Goal: Information Seeking & Learning: Learn about a topic

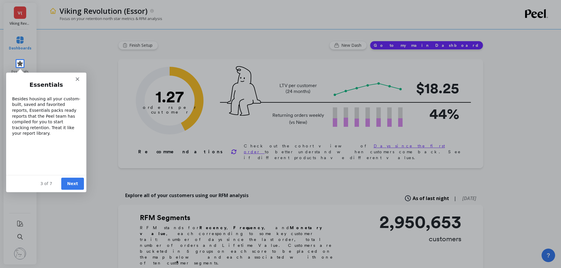
click at [78, 186] on button "Next" at bounding box center [72, 183] width 23 height 12
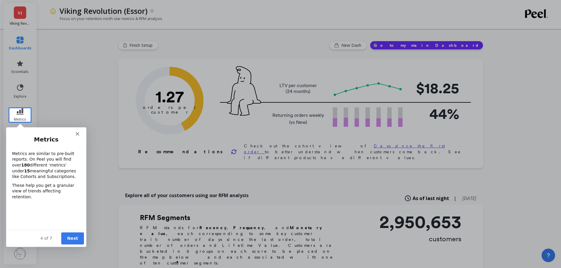
click at [69, 238] on button "Next" at bounding box center [72, 238] width 23 height 12
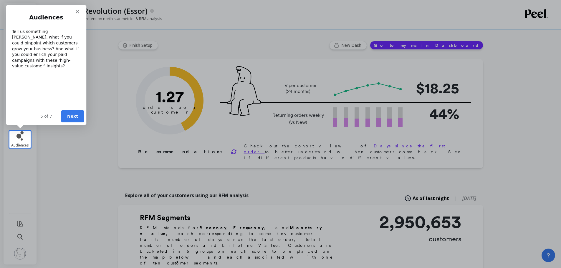
click at [77, 117] on button "Next" at bounding box center [72, 116] width 23 height 12
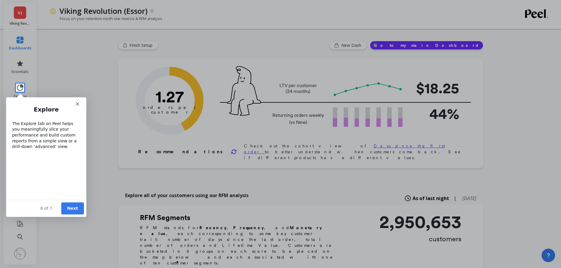
click at [70, 211] on button "Next" at bounding box center [72, 208] width 23 height 12
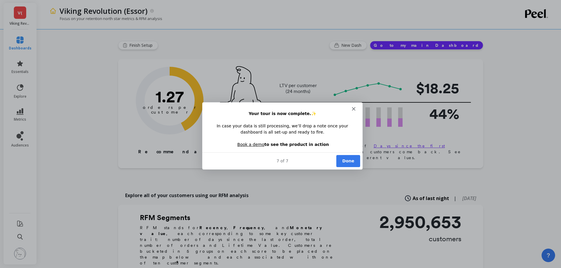
click at [350, 161] on button "Done" at bounding box center [348, 161] width 24 height 12
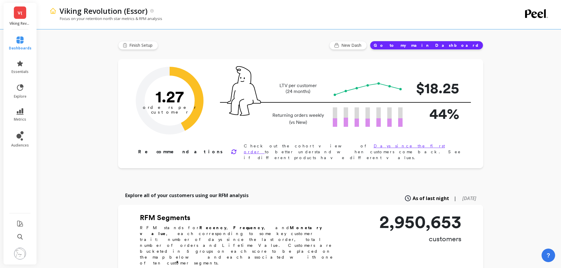
drag, startPoint x: 523, startPoint y: 1, endPoint x: 383, endPoint y: 9, distance: 140.0
click at [383, 9] on div "Viking Revolution (Essor)" at bounding box center [279, 11] width 444 height 10
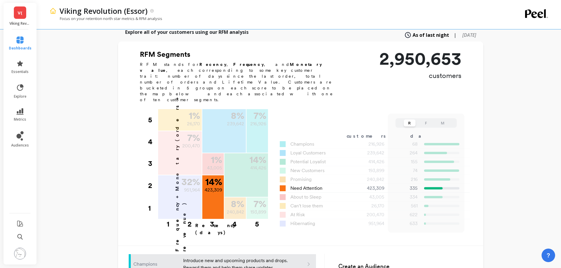
scroll to position [177, 0]
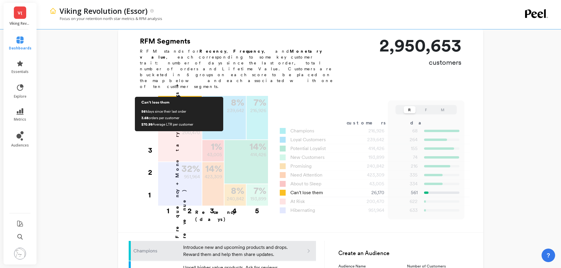
click at [192, 107] on p "26,170" at bounding box center [193, 110] width 13 height 7
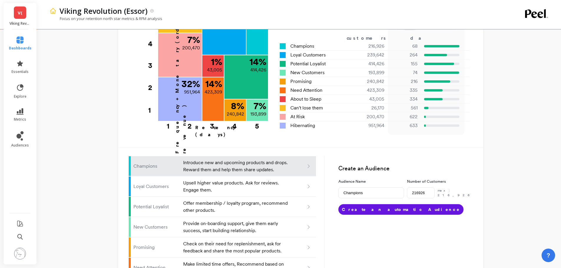
scroll to position [265, 0]
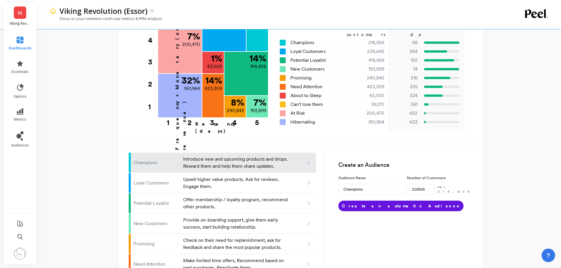
click at [307, 160] on icon at bounding box center [308, 162] width 5 height 5
click at [374, 201] on button "Create an automatic Audience" at bounding box center [400, 206] width 125 height 11
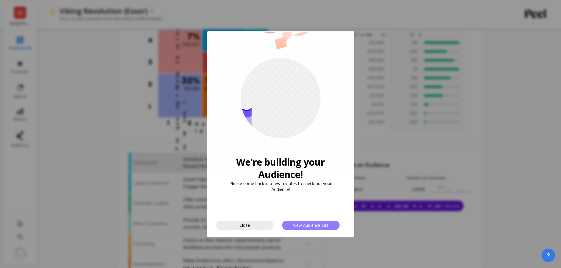
click at [296, 226] on span "View Audience List" at bounding box center [310, 226] width 35 height 6
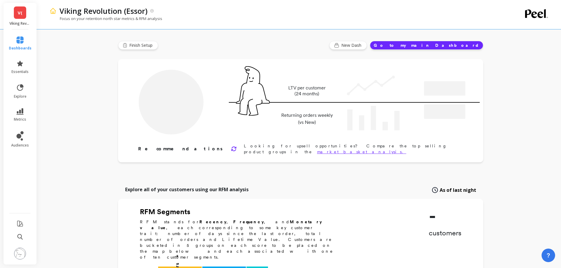
type input "Champions"
type input "216926"
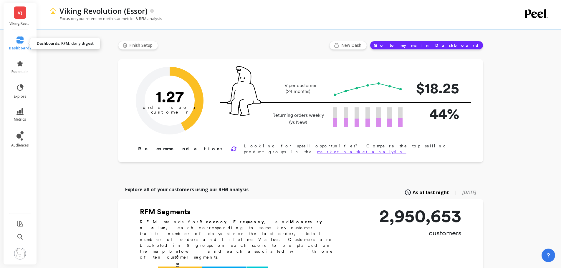
click at [25, 41] on link "dashboards" at bounding box center [20, 43] width 23 height 14
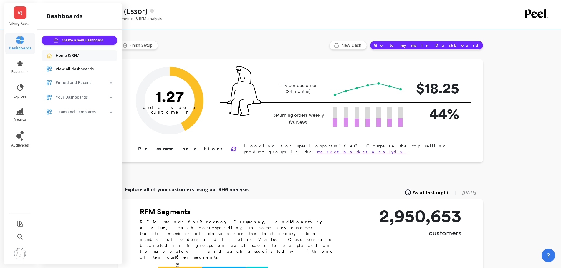
click at [72, 54] on span "Home & RFM" at bounding box center [68, 56] width 24 height 6
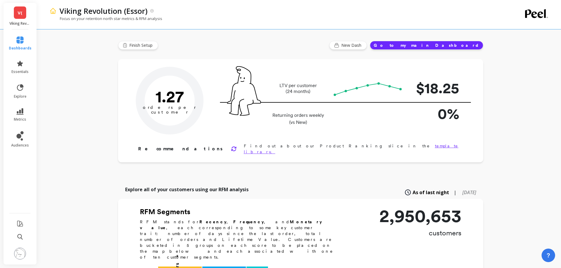
type input "Champions"
type input "216926"
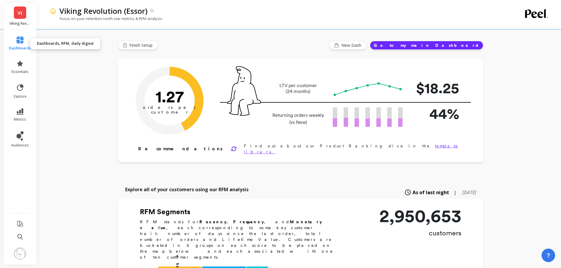
click at [20, 42] on icon at bounding box center [19, 39] width 7 height 7
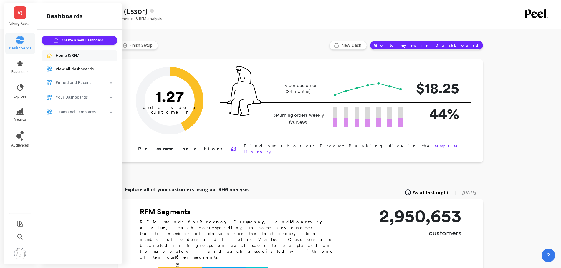
click at [62, 69] on span "View all dashboards" at bounding box center [75, 69] width 38 height 6
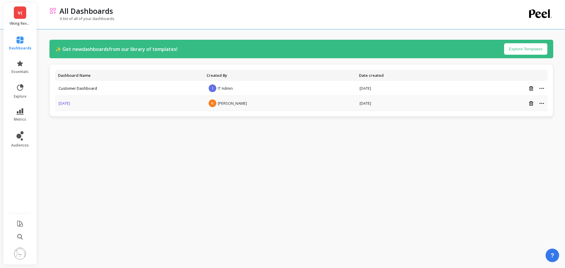
click at [69, 105] on link "2025/05/13" at bounding box center [64, 103] width 11 height 5
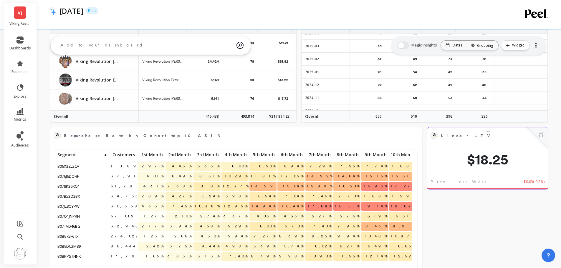
scroll to position [240, 0]
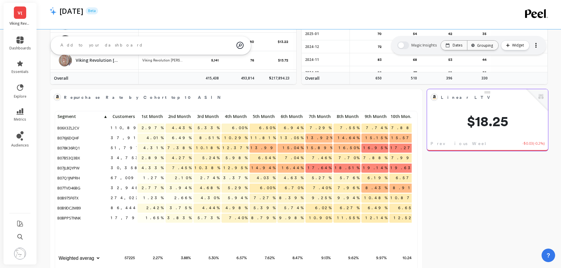
click at [484, 117] on span "$18.25" at bounding box center [487, 121] width 121 height 14
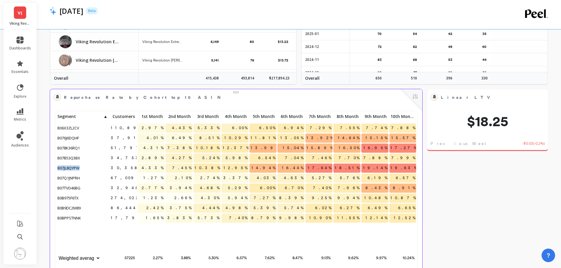
drag, startPoint x: 69, startPoint y: 167, endPoint x: 54, endPoint y: 168, distance: 15.6
click at [54, 168] on div "110,897 2.97% 4.43% 5.33% 6.00% 6.50% 6.94% 7.29% 7.55% 7.74% 7.88% 7.99% 37,91…" at bounding box center [236, 196] width 372 height 183
copy span "B07JL8QYPW"
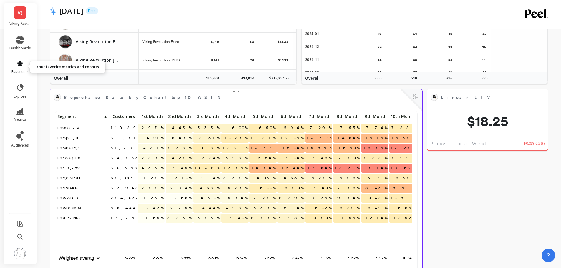
click at [20, 69] on link "essentials" at bounding box center [19, 67] width 21 height 14
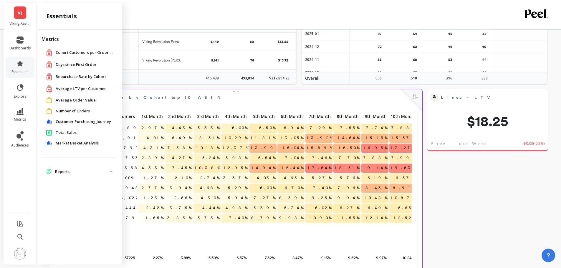
click at [74, 87] on span "Average LTV per Customer" at bounding box center [81, 89] width 50 height 6
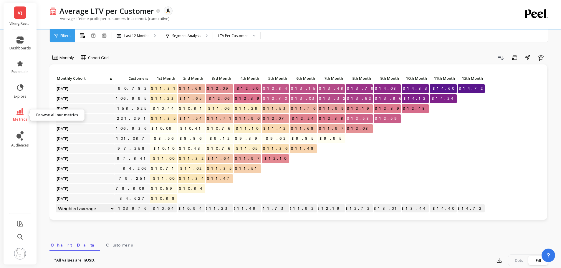
click at [13, 114] on link "metrics" at bounding box center [19, 115] width 21 height 14
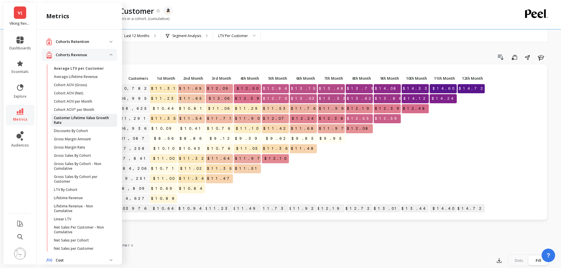
click at [68, 116] on p "Customer Lifetime Value Growth Rate" at bounding box center [82, 120] width 56 height 9
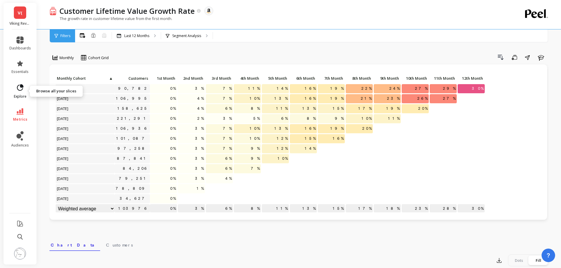
click at [20, 87] on icon at bounding box center [20, 88] width 8 height 8
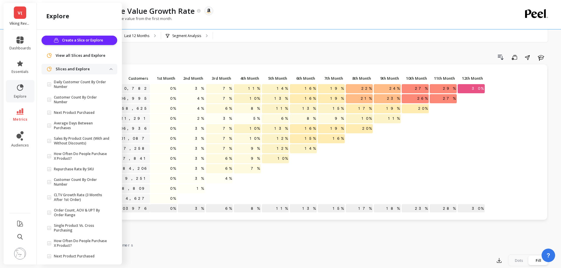
click at [74, 54] on span "View all Slices and Explore" at bounding box center [81, 56] width 50 height 6
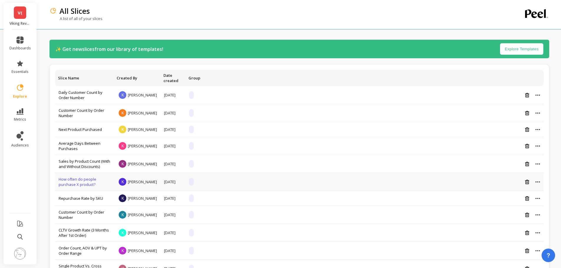
click at [89, 182] on link "How often do people purchase X product?" at bounding box center [78, 182] width 38 height 11
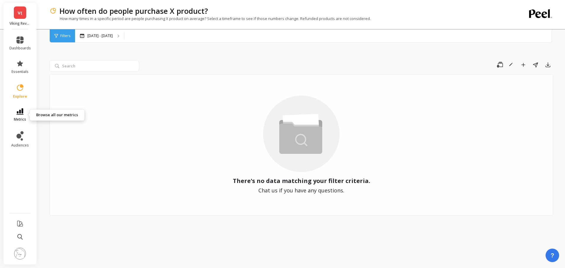
click at [23, 116] on link "metrics" at bounding box center [19, 115] width 21 height 14
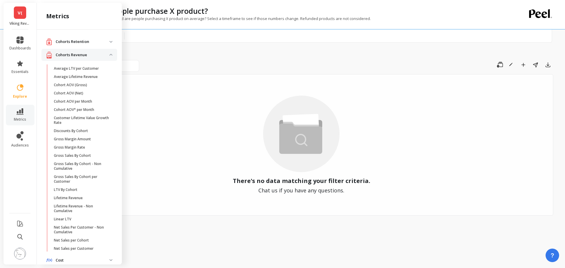
click at [107, 39] on retention "Cohorts Retention" at bounding box center [80, 42] width 76 height 12
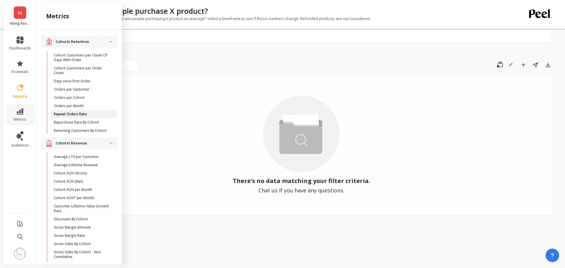
click at [80, 114] on p "Repeat Orders Rate" at bounding box center [70, 114] width 33 height 5
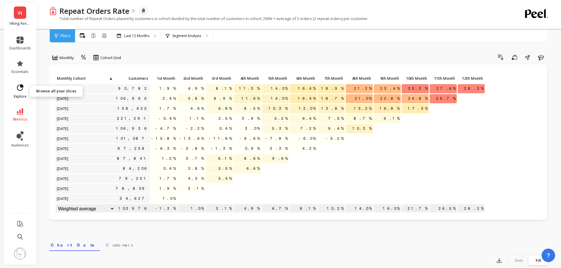
click at [19, 88] on icon at bounding box center [20, 88] width 8 height 8
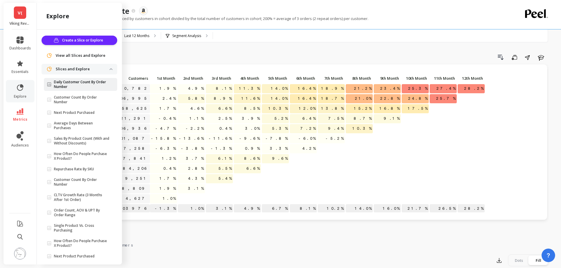
click at [81, 85] on p "Daily Customer Count By Order Number" at bounding box center [82, 84] width 56 height 9
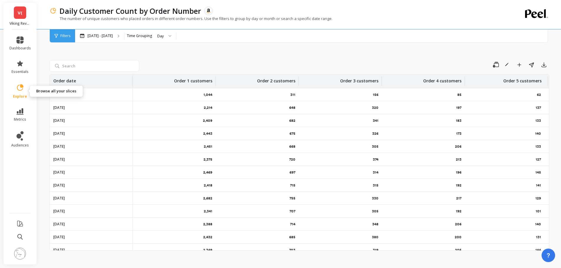
click at [19, 91] on icon at bounding box center [20, 88] width 8 height 8
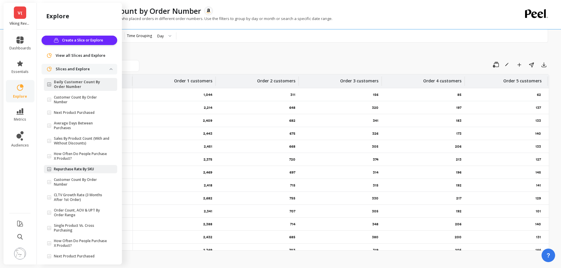
click at [83, 170] on p "Repurchase Rate By SKU" at bounding box center [74, 169] width 40 height 5
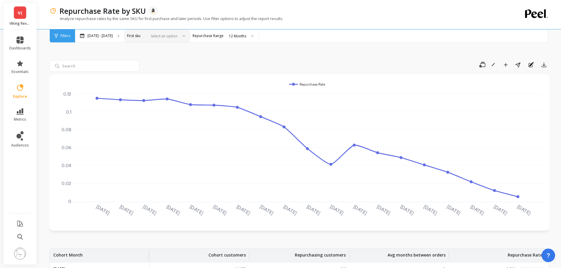
click at [185, 34] on div at bounding box center [181, 35] width 7 height 13
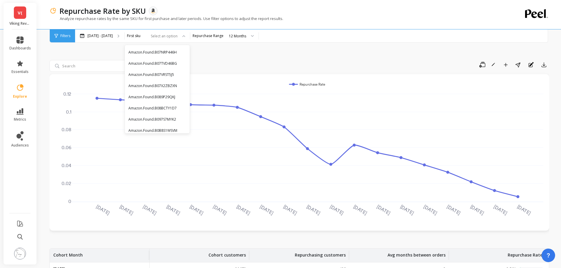
drag, startPoint x: 176, startPoint y: 35, endPoint x: 128, endPoint y: 52, distance: 50.6
click at [128, 52] on div "Save Rename Add to Dashboard Share Annotations Export 2024-02-01 2024-03-01 202…" at bounding box center [298, 236] width 499 height 410
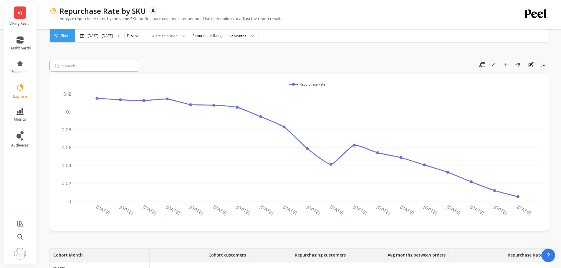
paste input "B07JL8QYPW"
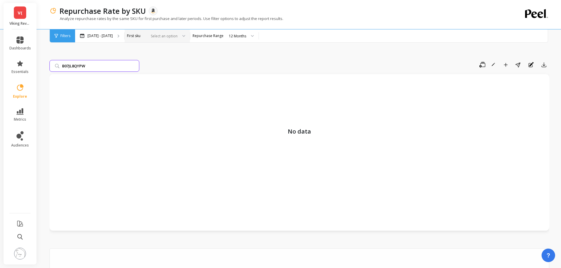
click at [177, 37] on div at bounding box center [162, 36] width 29 height 6
type input "B07JL8QYPW"
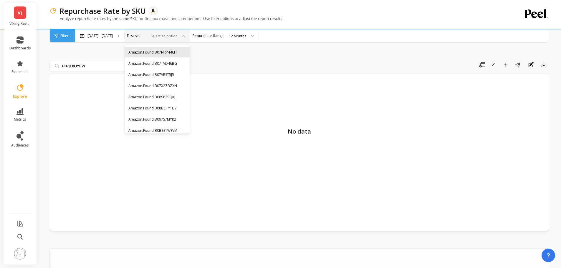
click at [186, 54] on div "Amazon.Found.B07NRP446H" at bounding box center [157, 52] width 58 height 6
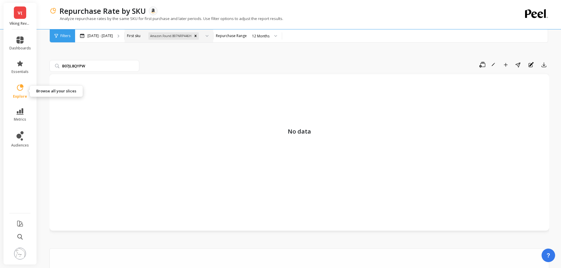
click at [18, 92] on link "explore" at bounding box center [19, 91] width 21 height 15
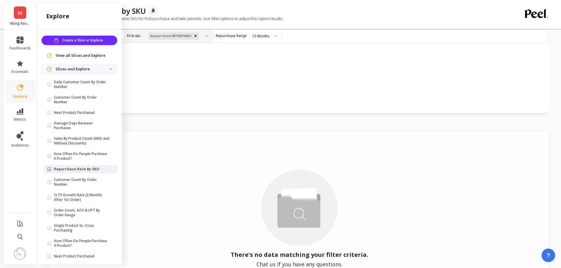
click at [75, 55] on span "View all Slices and Explore" at bounding box center [81, 56] width 50 height 6
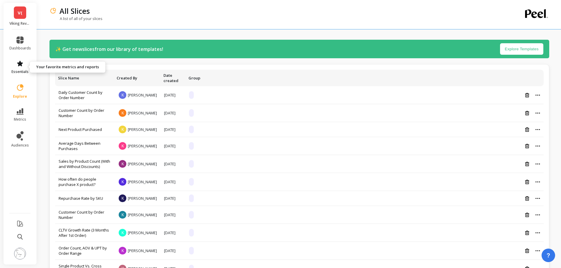
click at [22, 67] on link "essentials" at bounding box center [19, 67] width 21 height 14
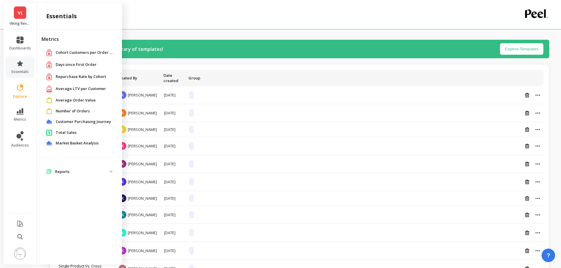
click at [70, 86] on span "Average LTV per Customer" at bounding box center [81, 89] width 50 height 6
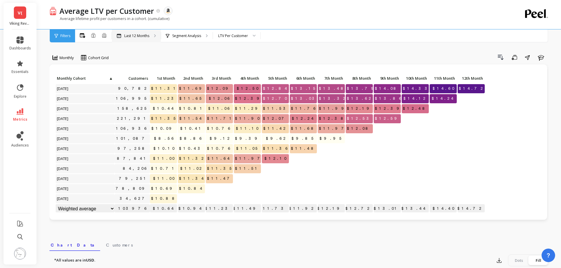
click at [155, 35] on icon at bounding box center [155, 35] width 2 height 3
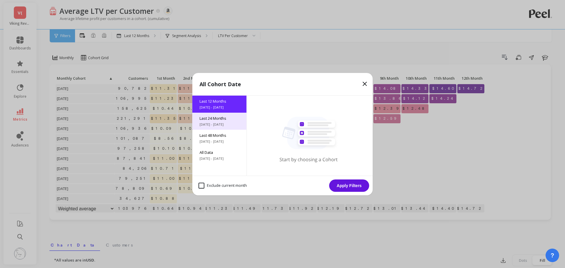
click at [215, 119] on span "Last 24 Months" at bounding box center [220, 118] width 40 height 5
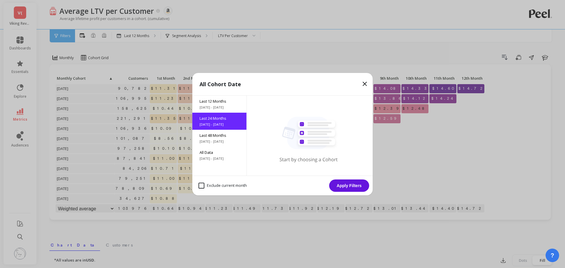
click at [360, 186] on button "Apply Filters" at bounding box center [349, 186] width 40 height 12
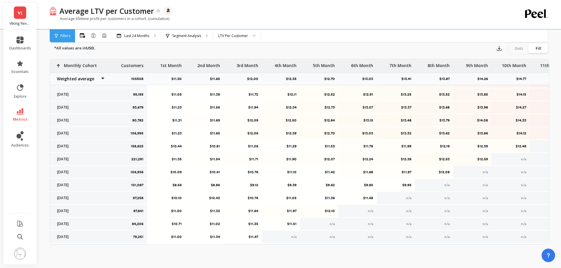
scroll to position [97, 0]
